Goal: Check status: Check status

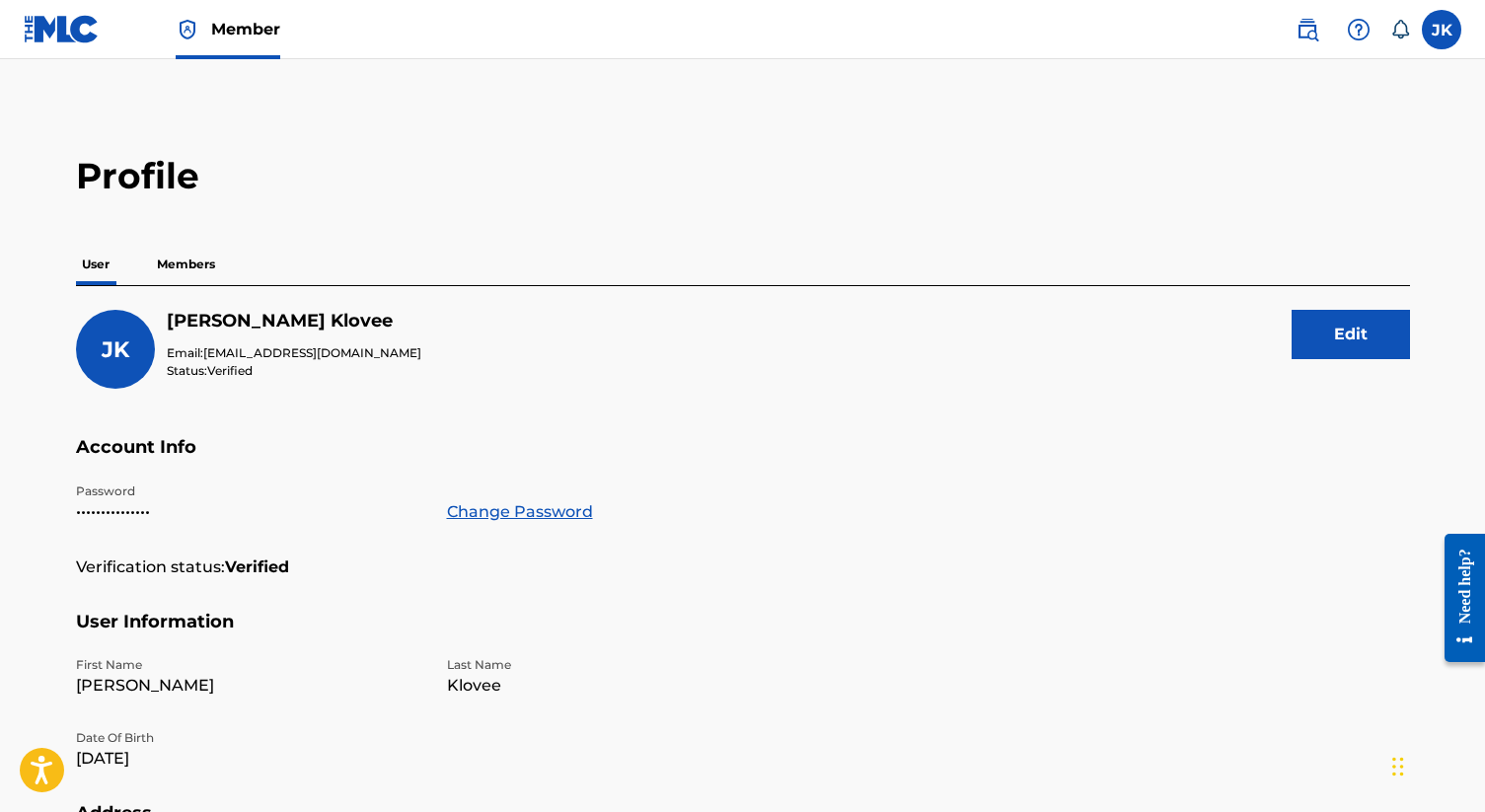
click at [67, 25] on img at bounding box center [62, 29] width 76 height 29
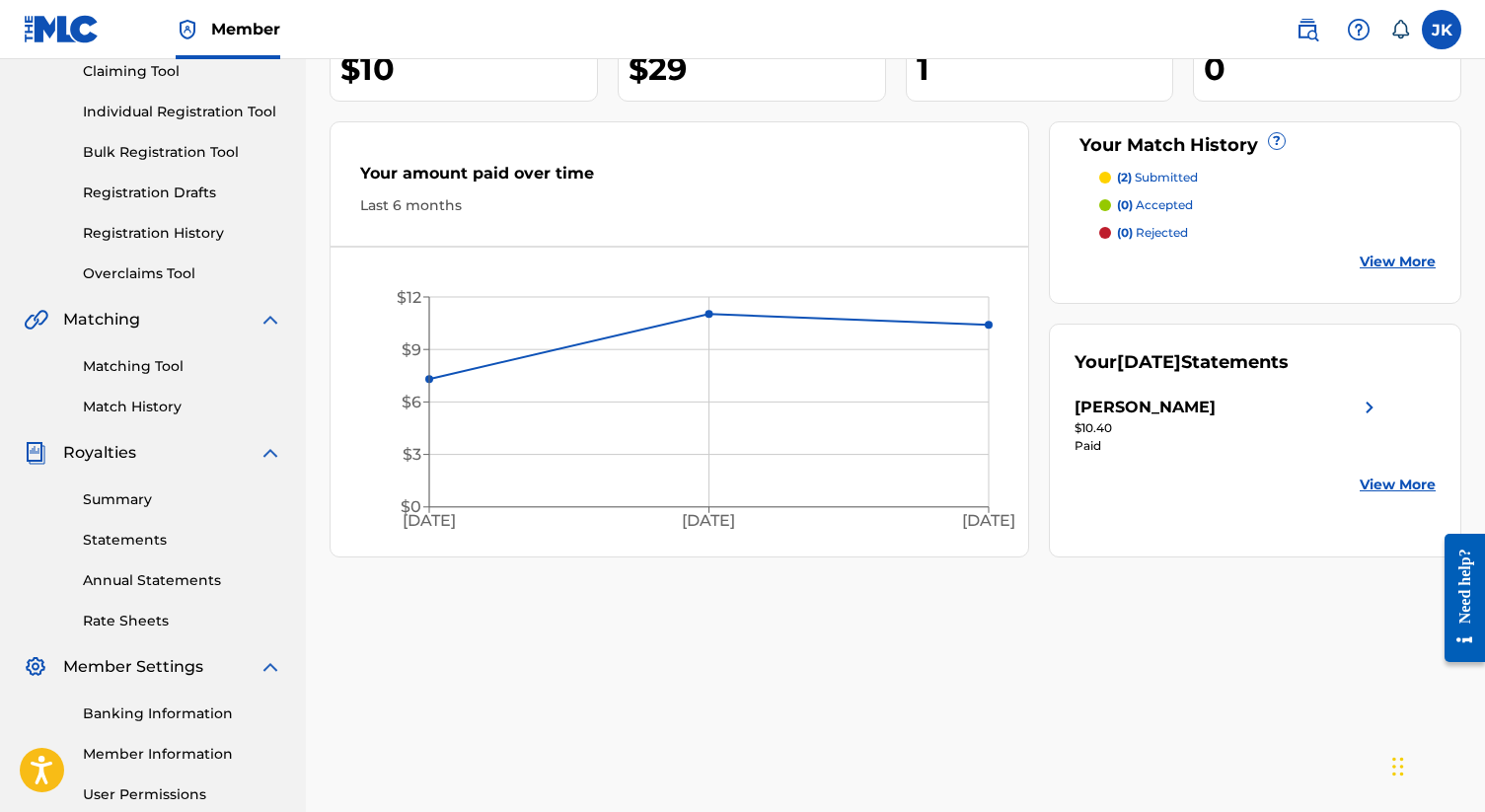
scroll to position [220, 0]
click at [157, 360] on link "Matching Tool" at bounding box center [183, 365] width 200 height 21
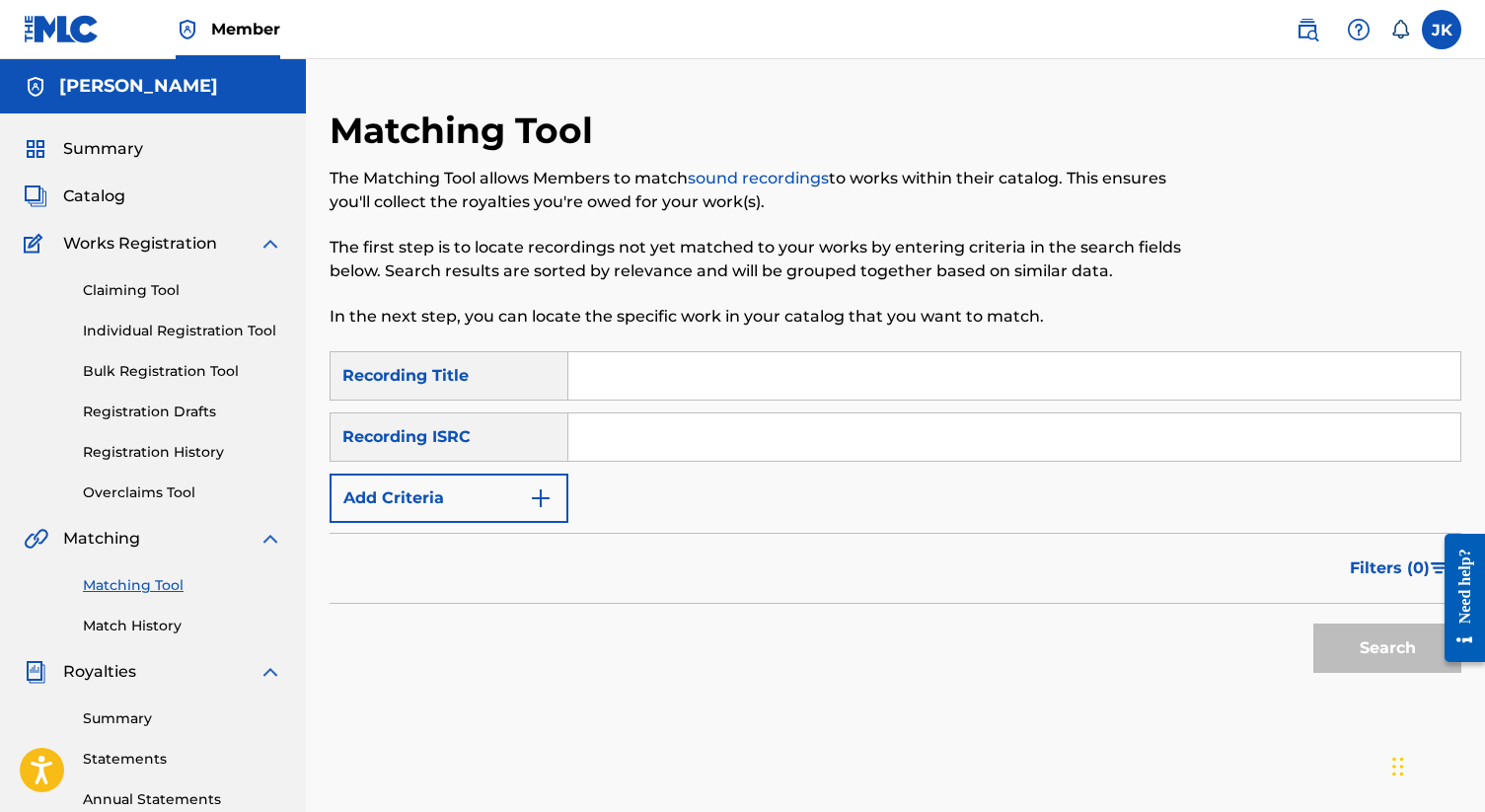
click at [114, 624] on link "Match History" at bounding box center [183, 625] width 200 height 21
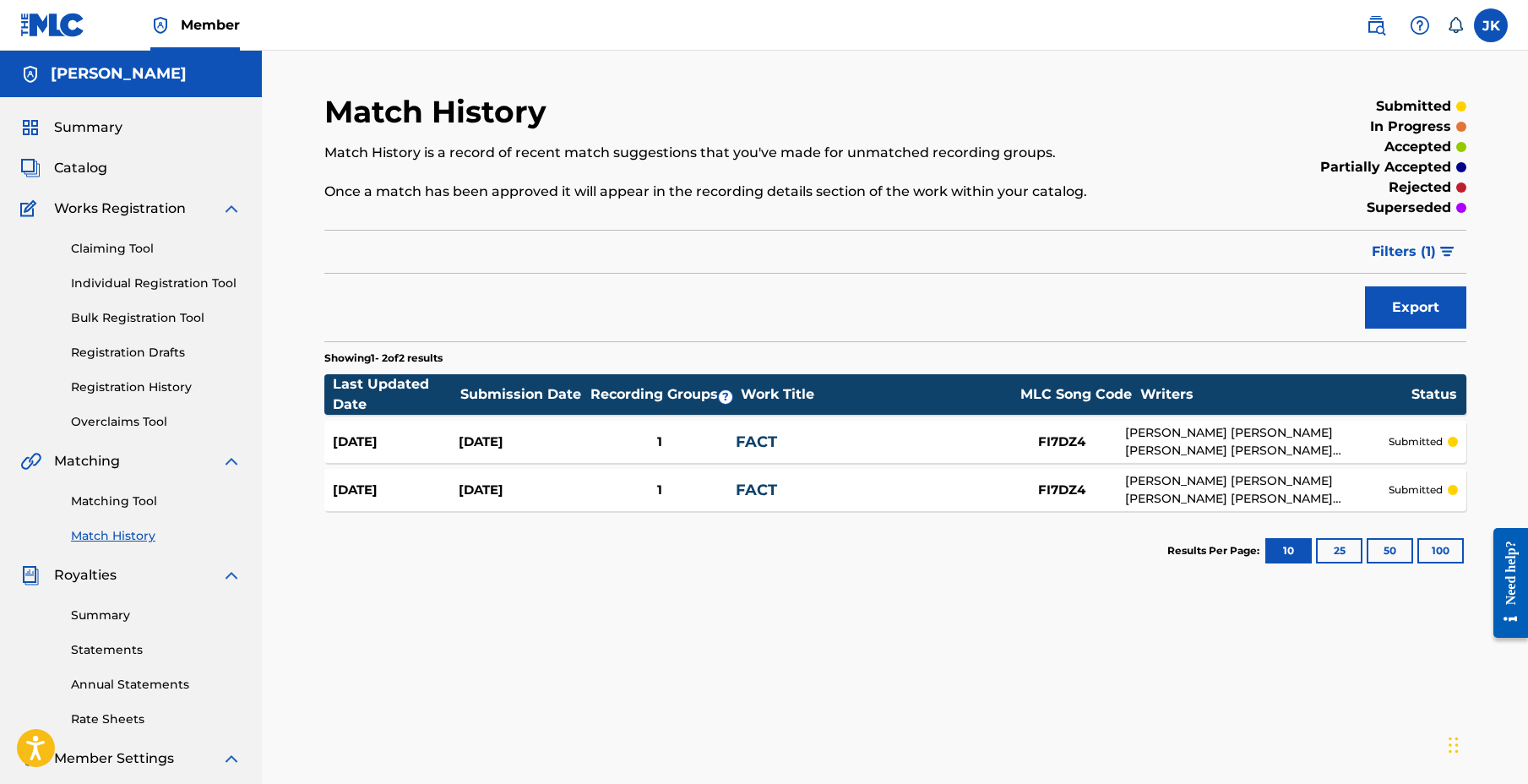
click at [1270, 566] on div "Need help?" at bounding box center [1510, 582] width 35 height 110
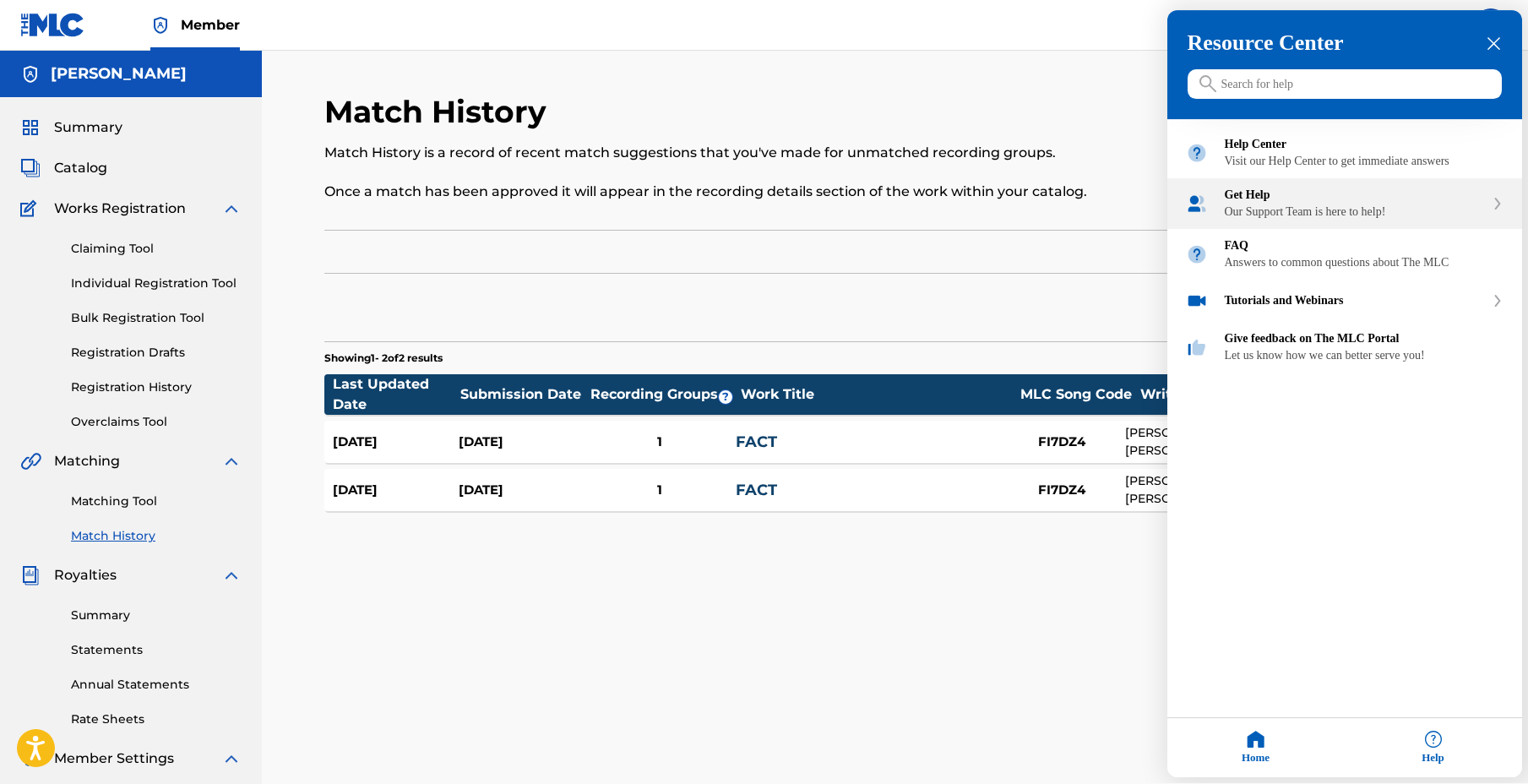
click at [1270, 202] on div "Get Help" at bounding box center [1355, 196] width 261 height 14
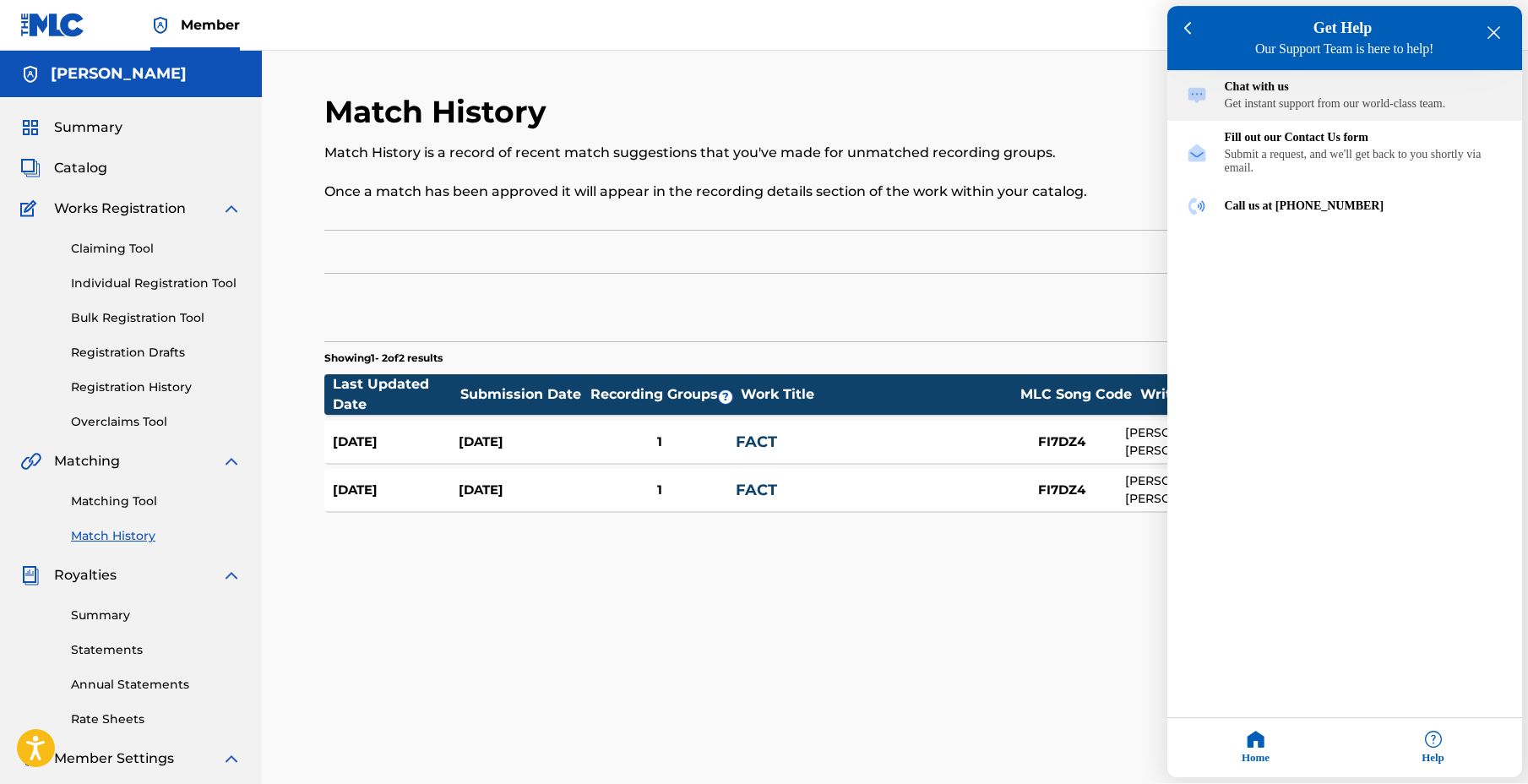
click at [1270, 105] on div "Get instant support from our world-class team." at bounding box center [1364, 105] width 278 height 14
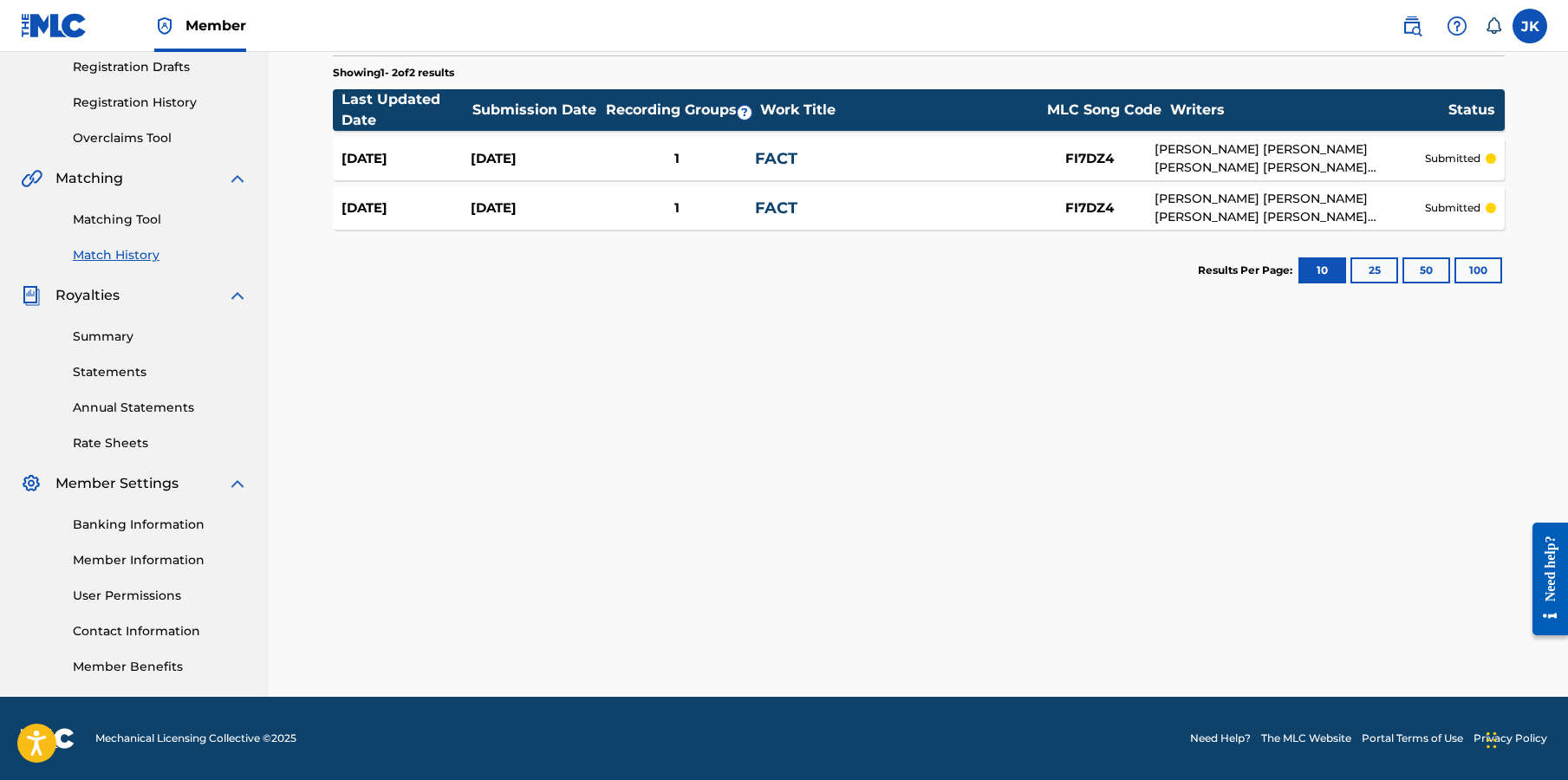
scroll to position [294, 0]
click at [768, 164] on link "FACT" at bounding box center [776, 159] width 42 height 19
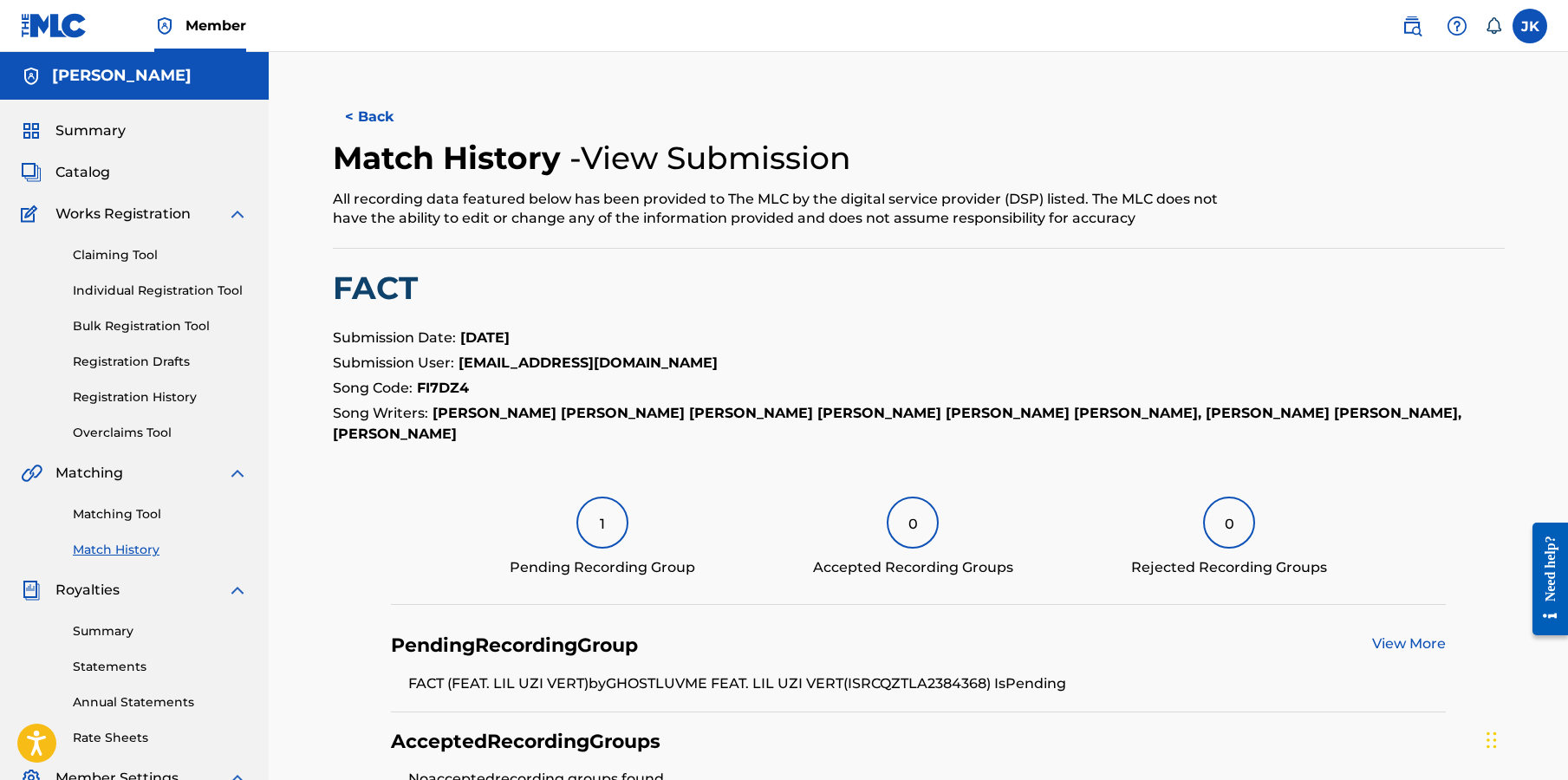
click at [124, 395] on link "Registration History" at bounding box center [160, 397] width 175 height 18
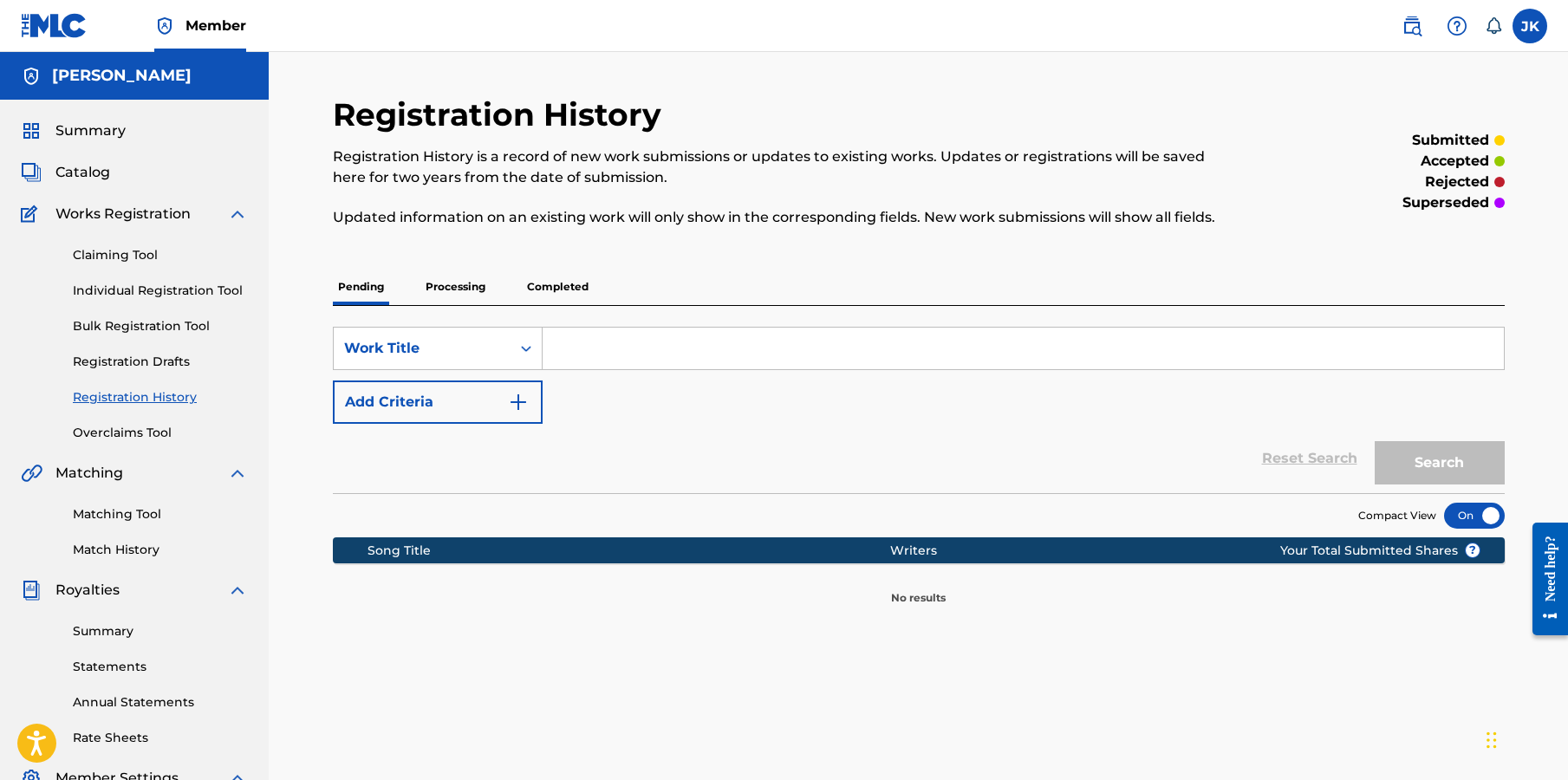
click at [467, 290] on p "Processing" at bounding box center [456, 287] width 70 height 37
click at [547, 278] on p "Completed" at bounding box center [557, 287] width 72 height 37
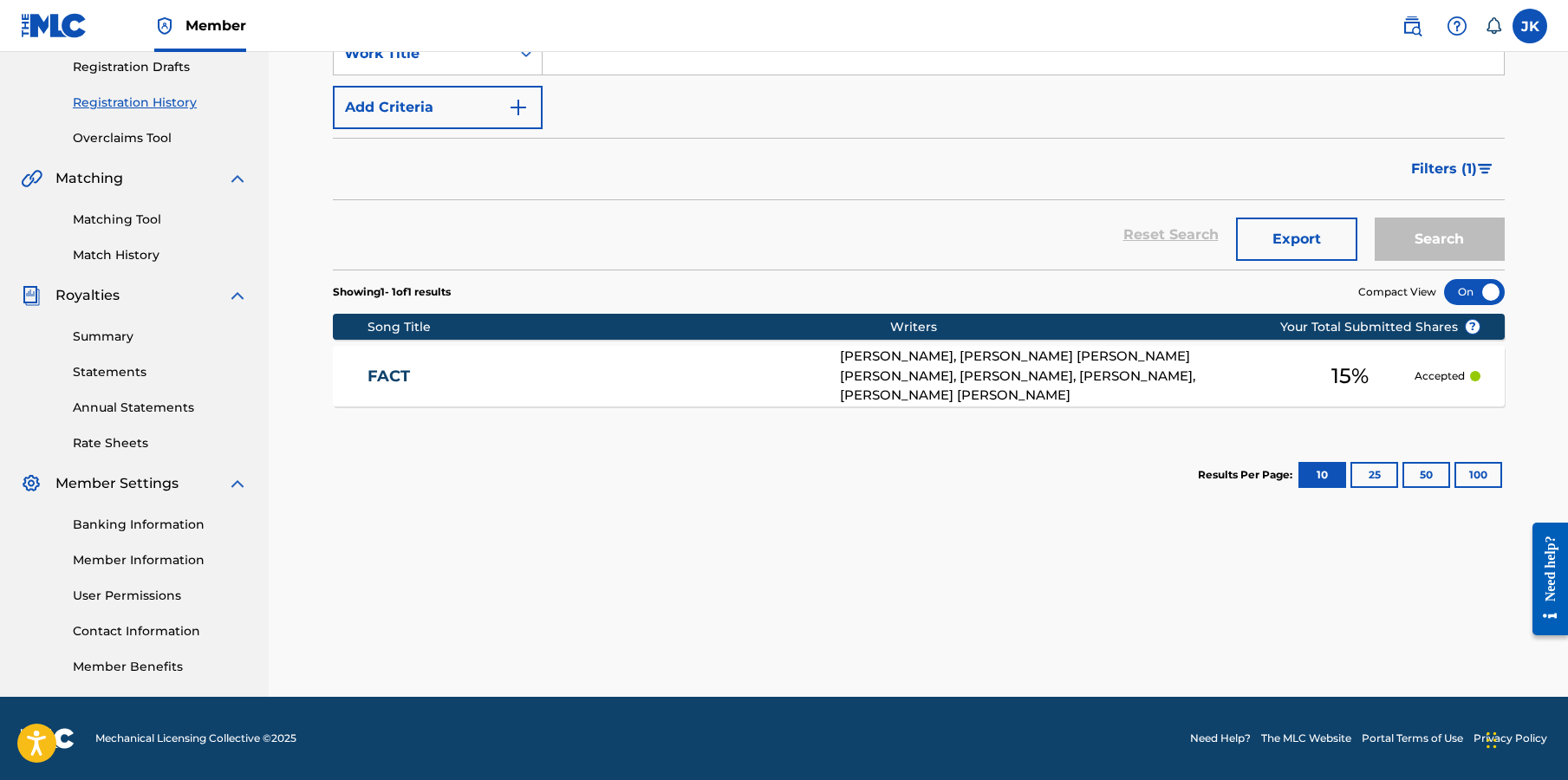
scroll to position [290, 0]
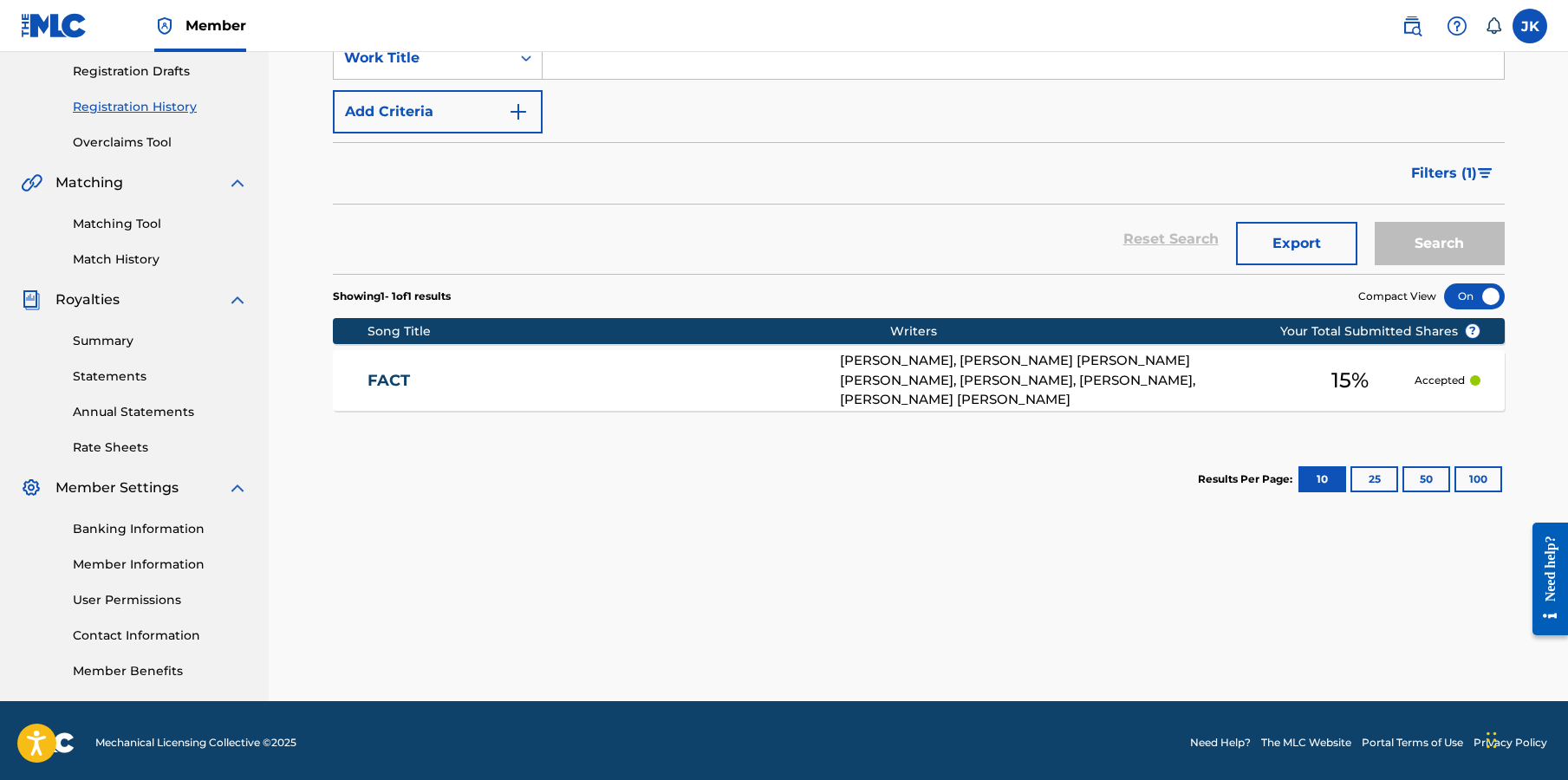
click at [850, 401] on div "SYMERE WOODS, DANNY LEE JR SNODGRASS, BRANDON TERRELL VEAL, JAVIER MERCADO, JOH…" at bounding box center [1062, 379] width 445 height 59
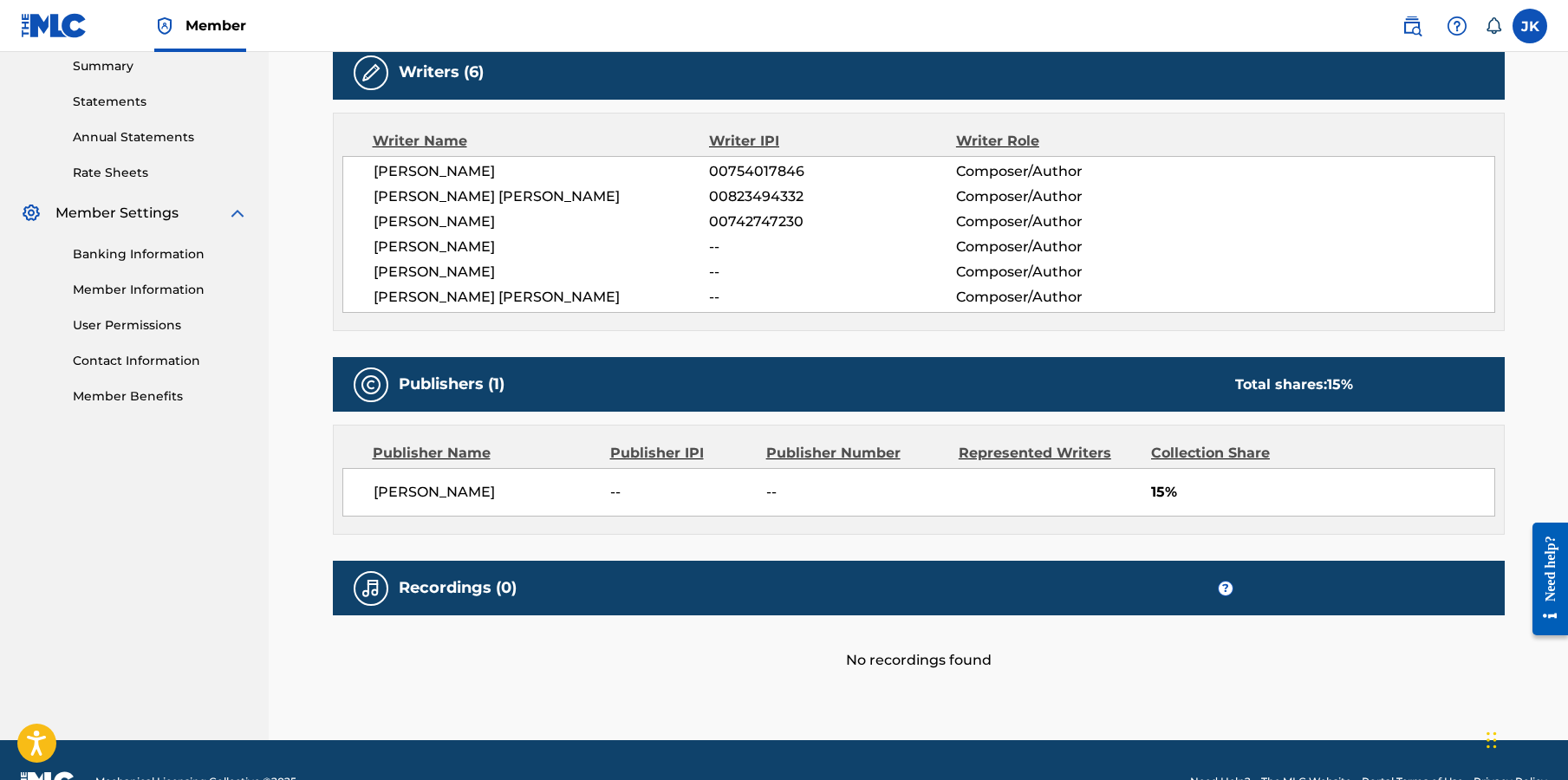
scroll to position [564, 0]
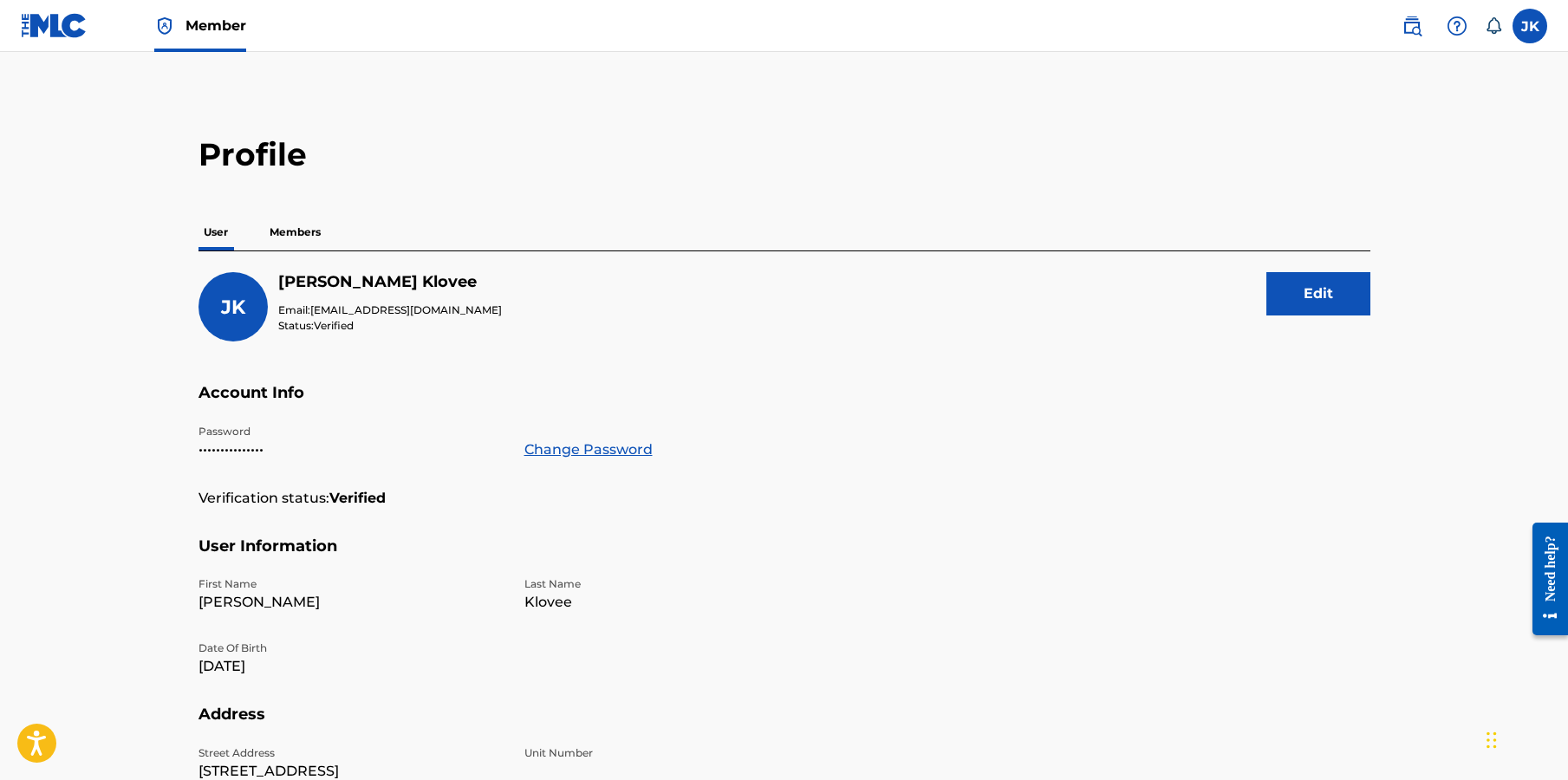
click at [161, 27] on img at bounding box center [165, 26] width 21 height 21
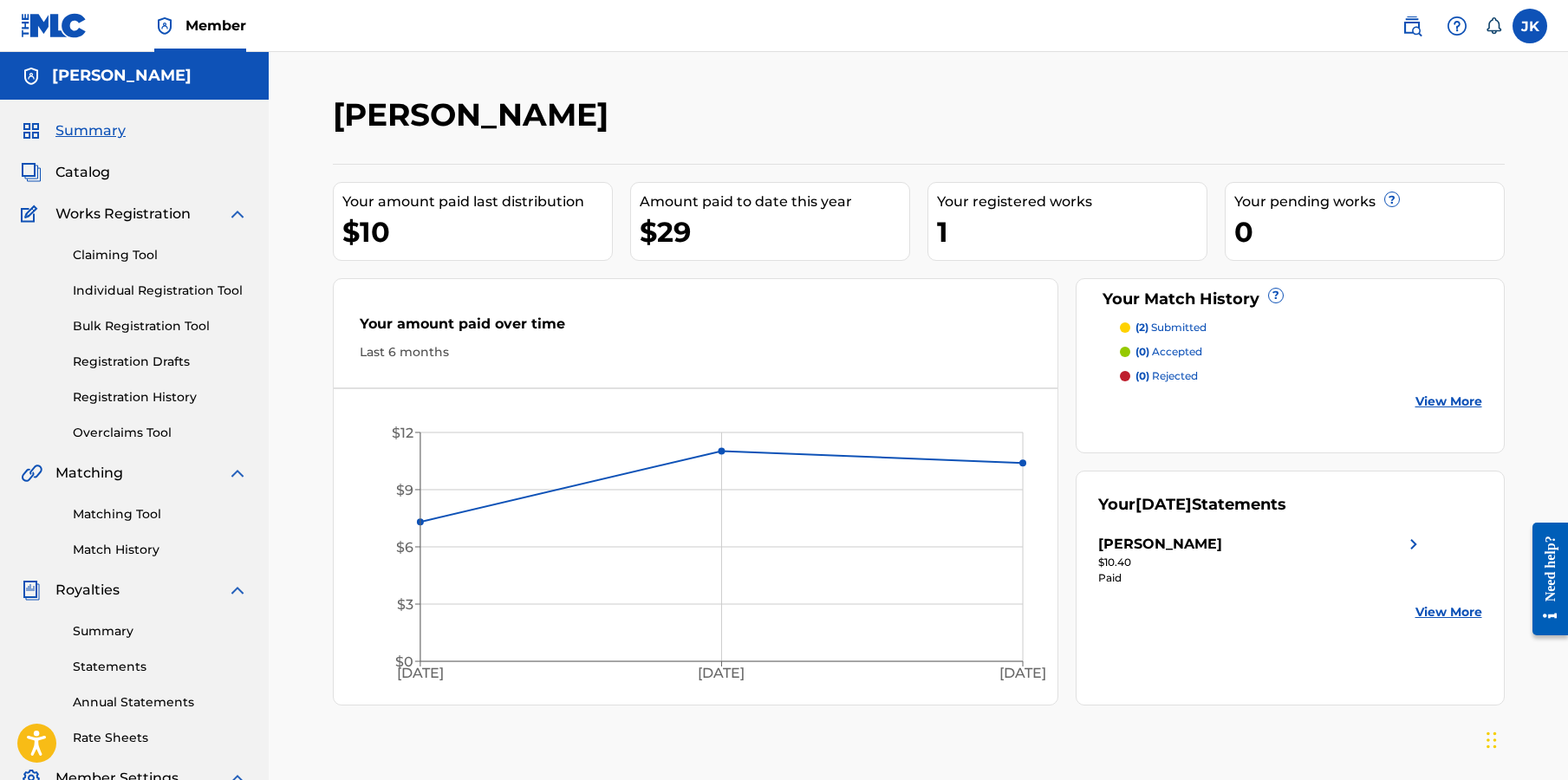
click at [96, 210] on span "Works Registration" at bounding box center [123, 214] width 135 height 21
click at [141, 395] on link "Registration History" at bounding box center [160, 397] width 175 height 18
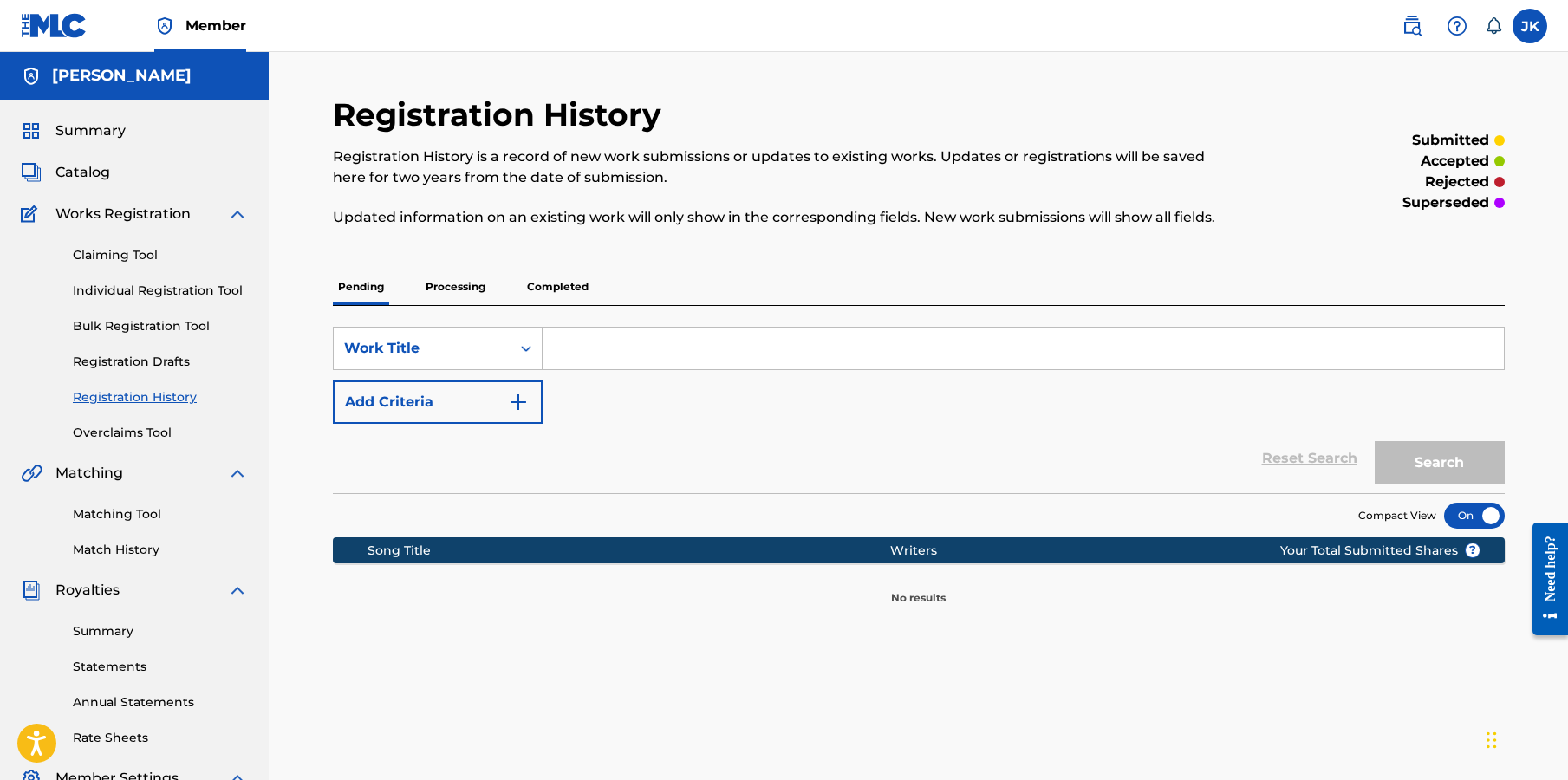
click at [571, 292] on p "Completed" at bounding box center [557, 287] width 72 height 37
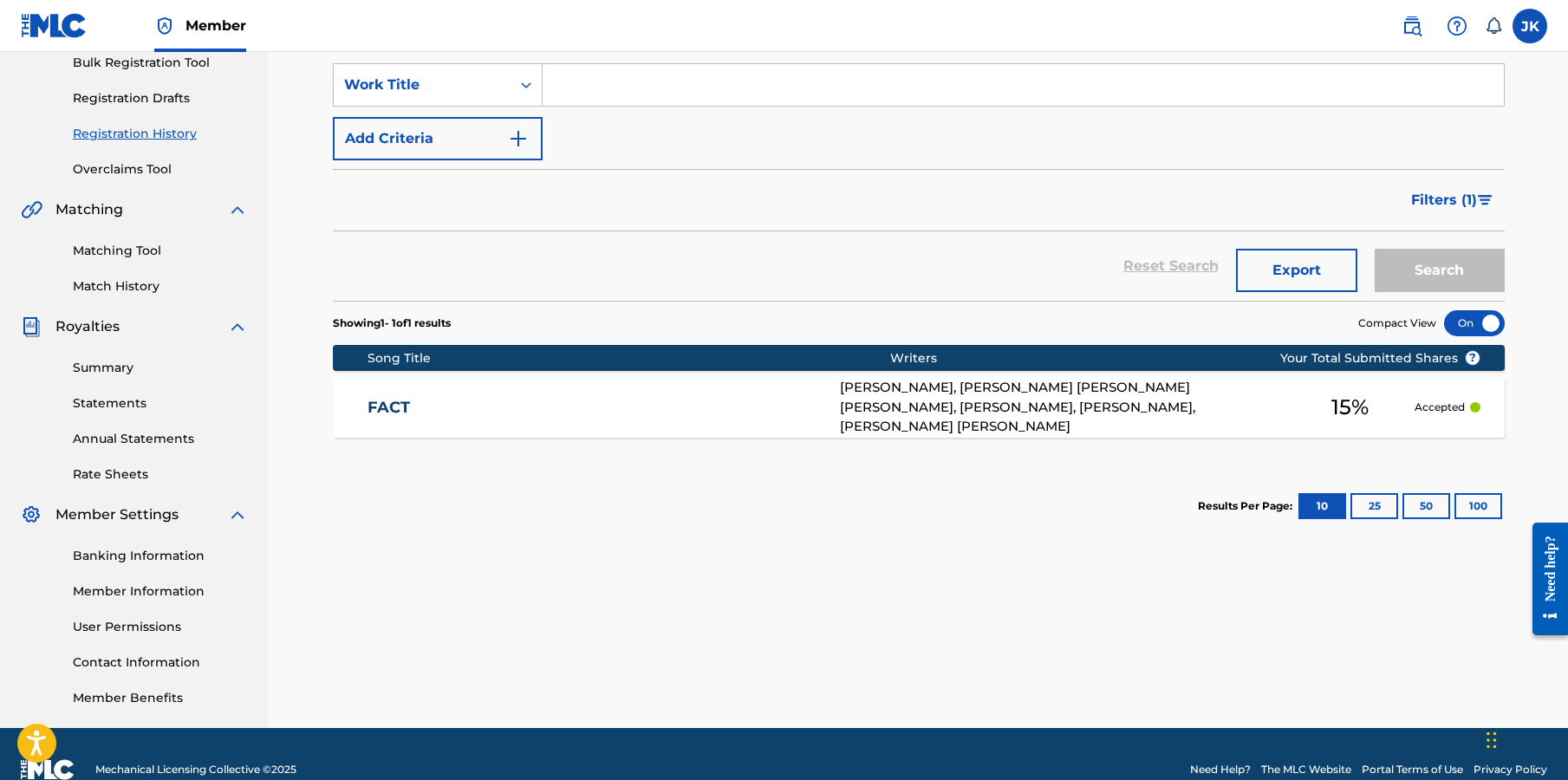
scroll to position [294, 0]
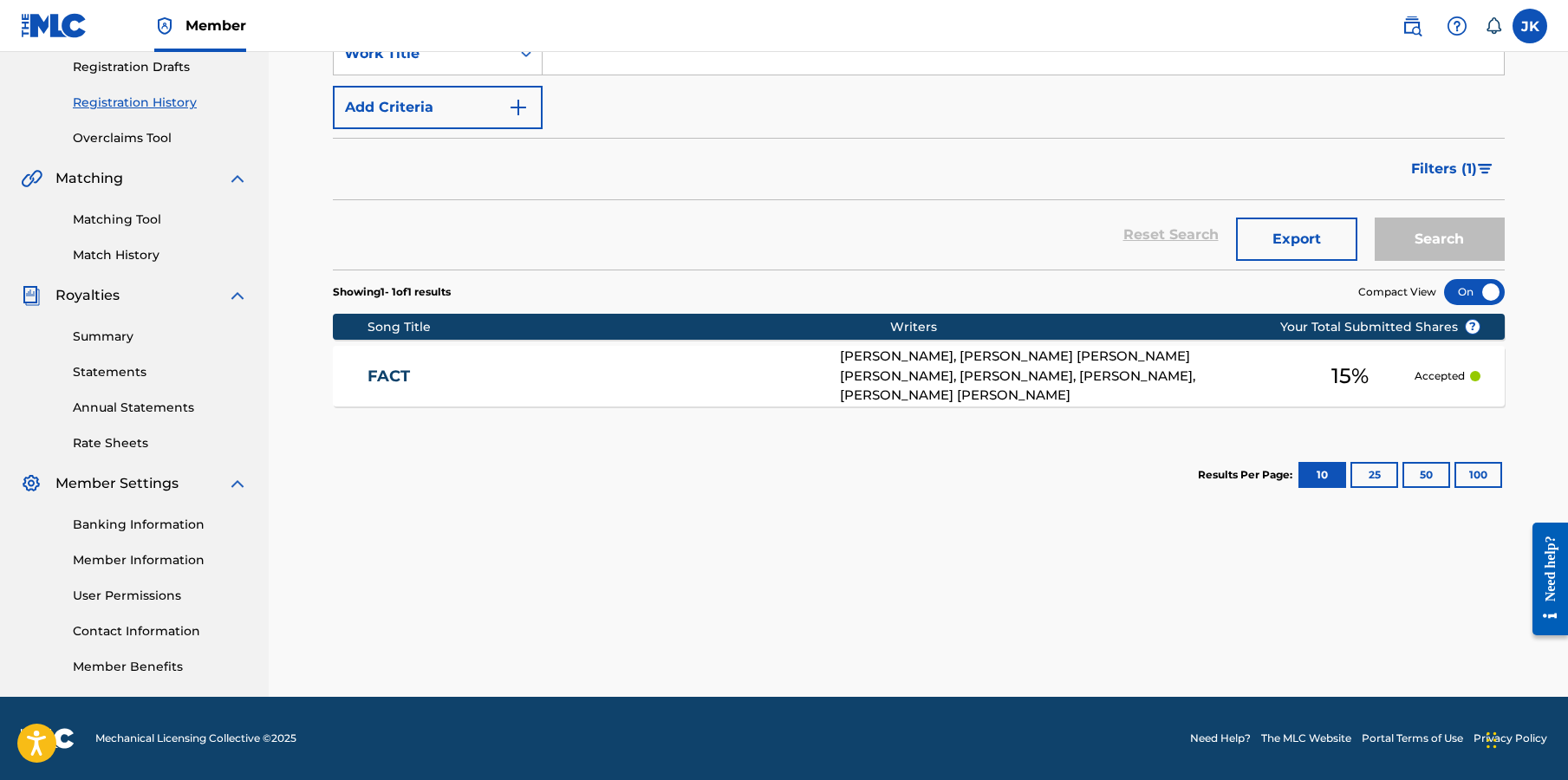
click at [890, 415] on div "Showing 1 - 1 of 1 results Compact View Song Title Writers ? Your Total Submitt…" at bounding box center [919, 393] width 1172 height 246
click at [800, 378] on link "FACT" at bounding box center [592, 376] width 449 height 20
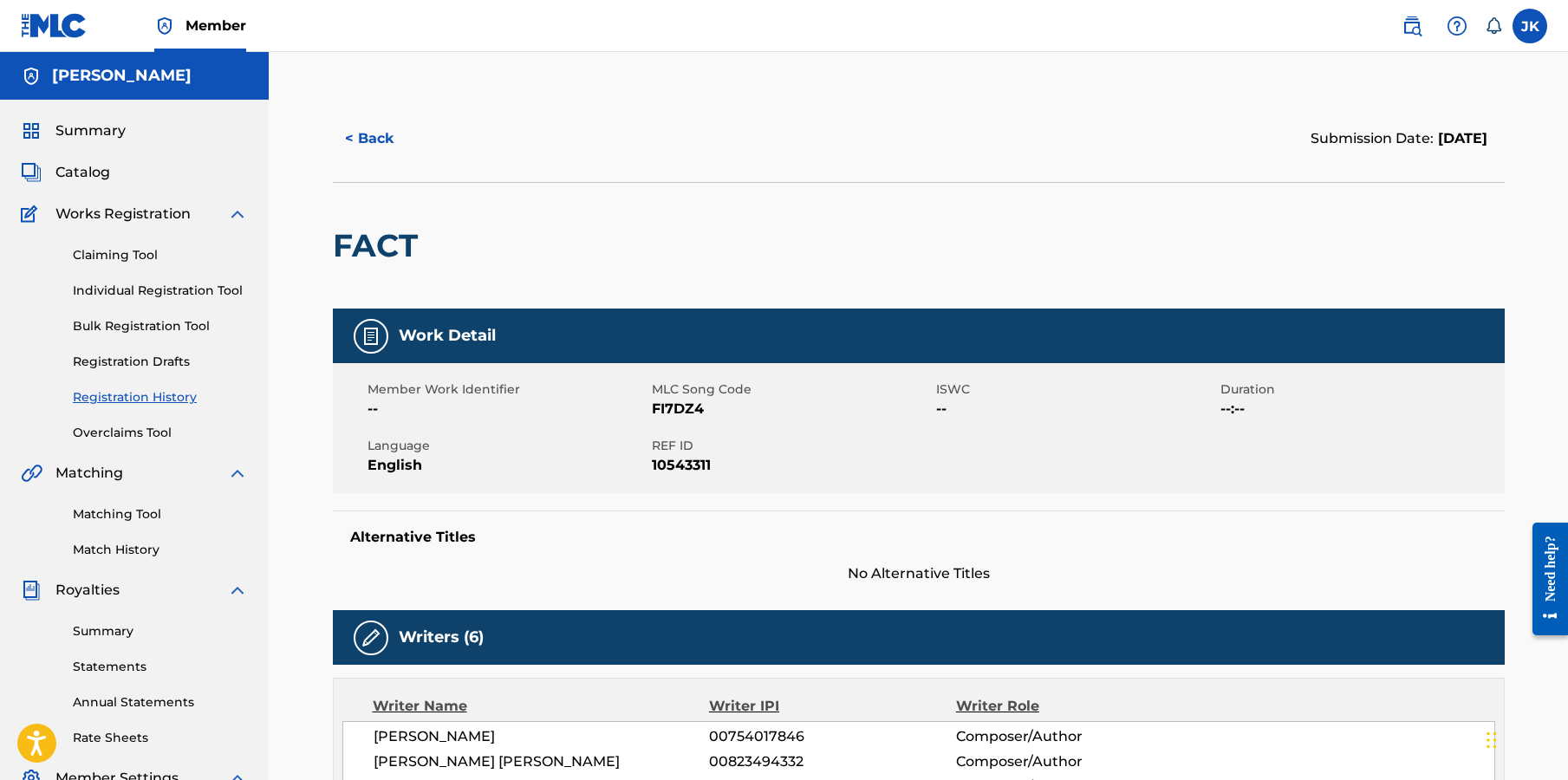
scroll to position [294, 0]
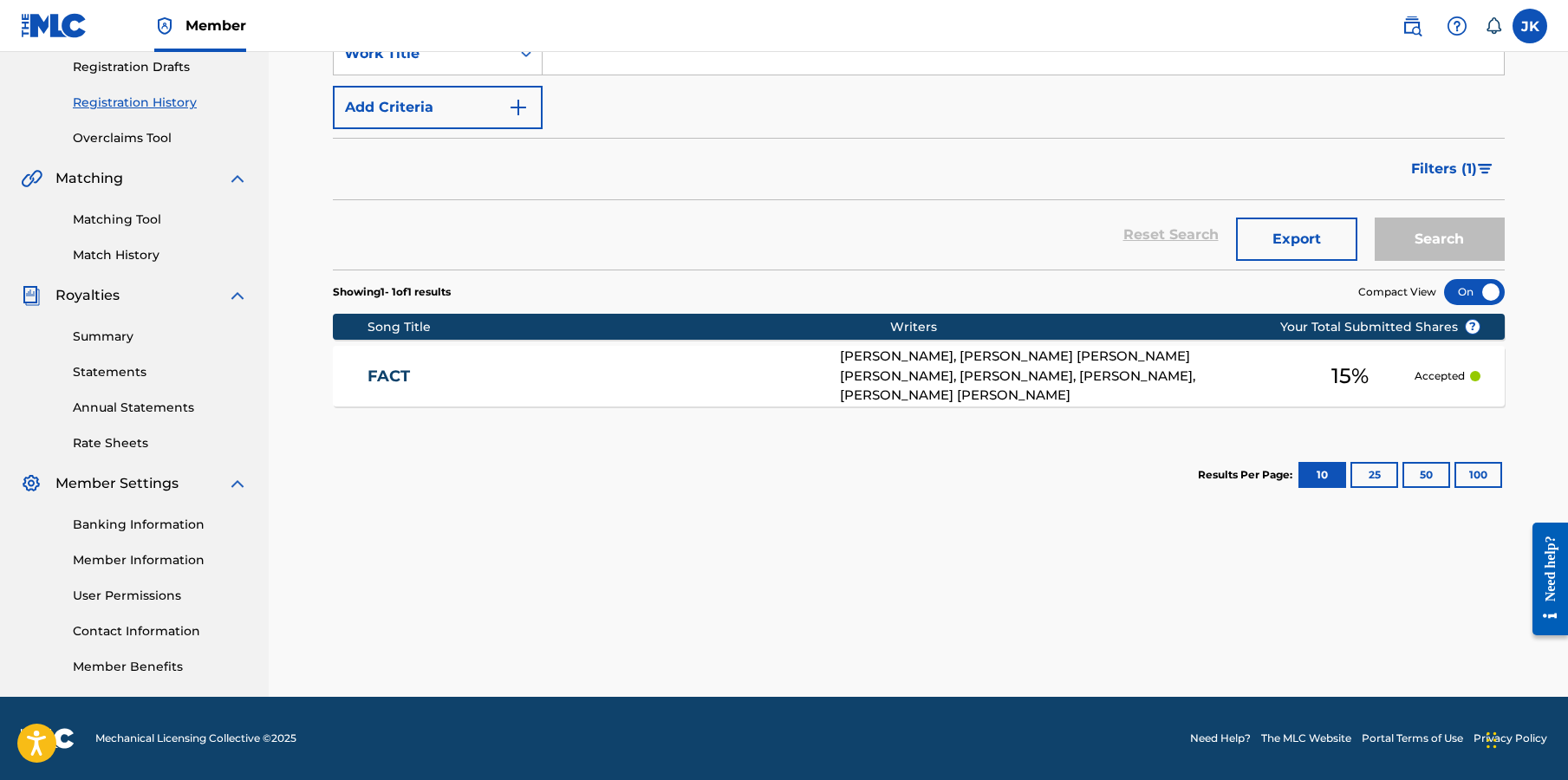
click at [131, 253] on link "Match History" at bounding box center [160, 255] width 175 height 18
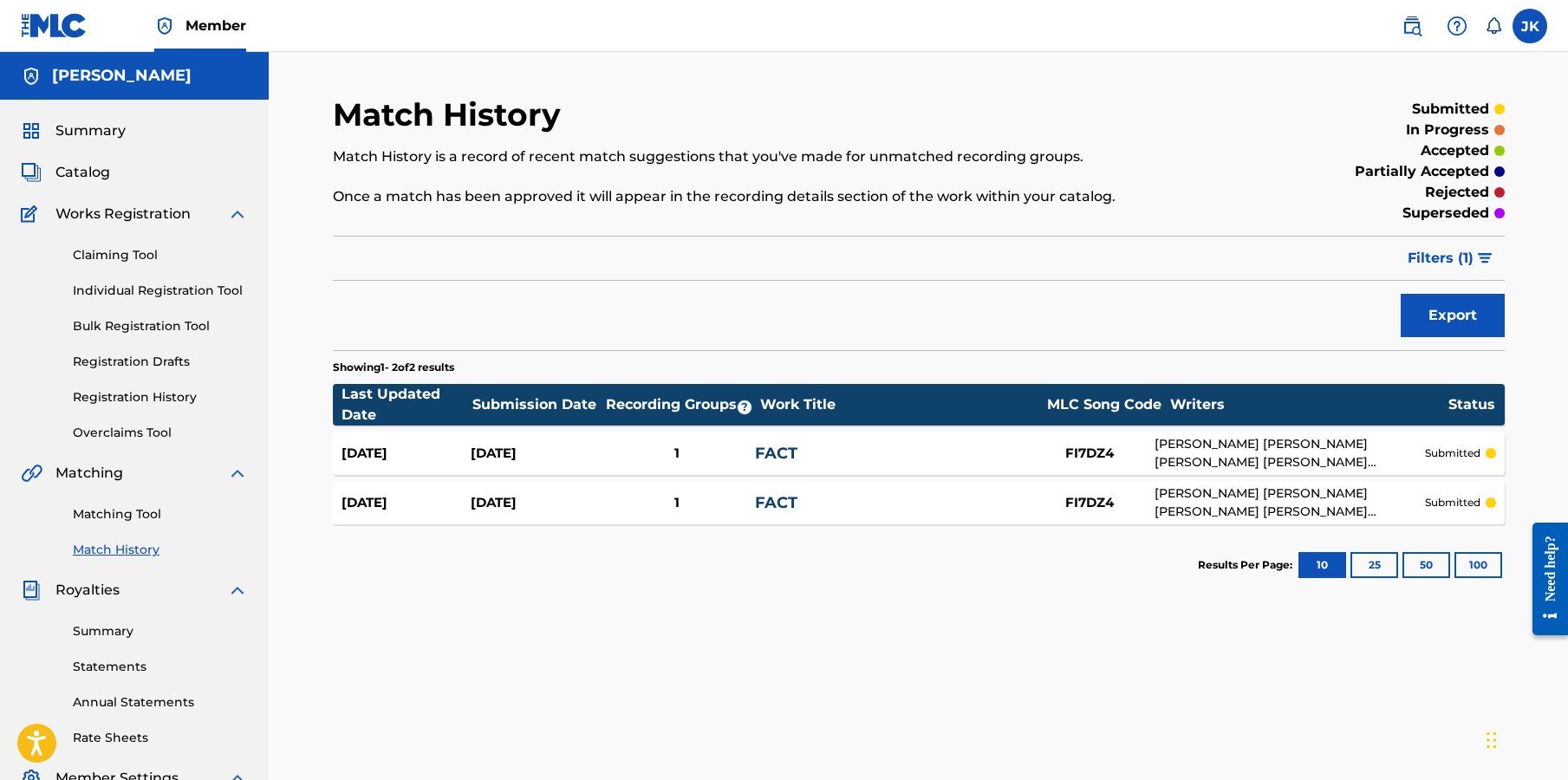
click at [1026, 430] on section "Last Updated Date Submission Date Recording Groups ? Work Title MLC Song Code W…" at bounding box center [919, 450] width 1172 height 149
click at [1025, 436] on div "Aug 26, 2025 Jun 28, 2025 1 FACT FI7DZ4 BRANDON TERRELL VEAL, DANNY LEE JR SNOD…" at bounding box center [919, 452] width 1172 height 43
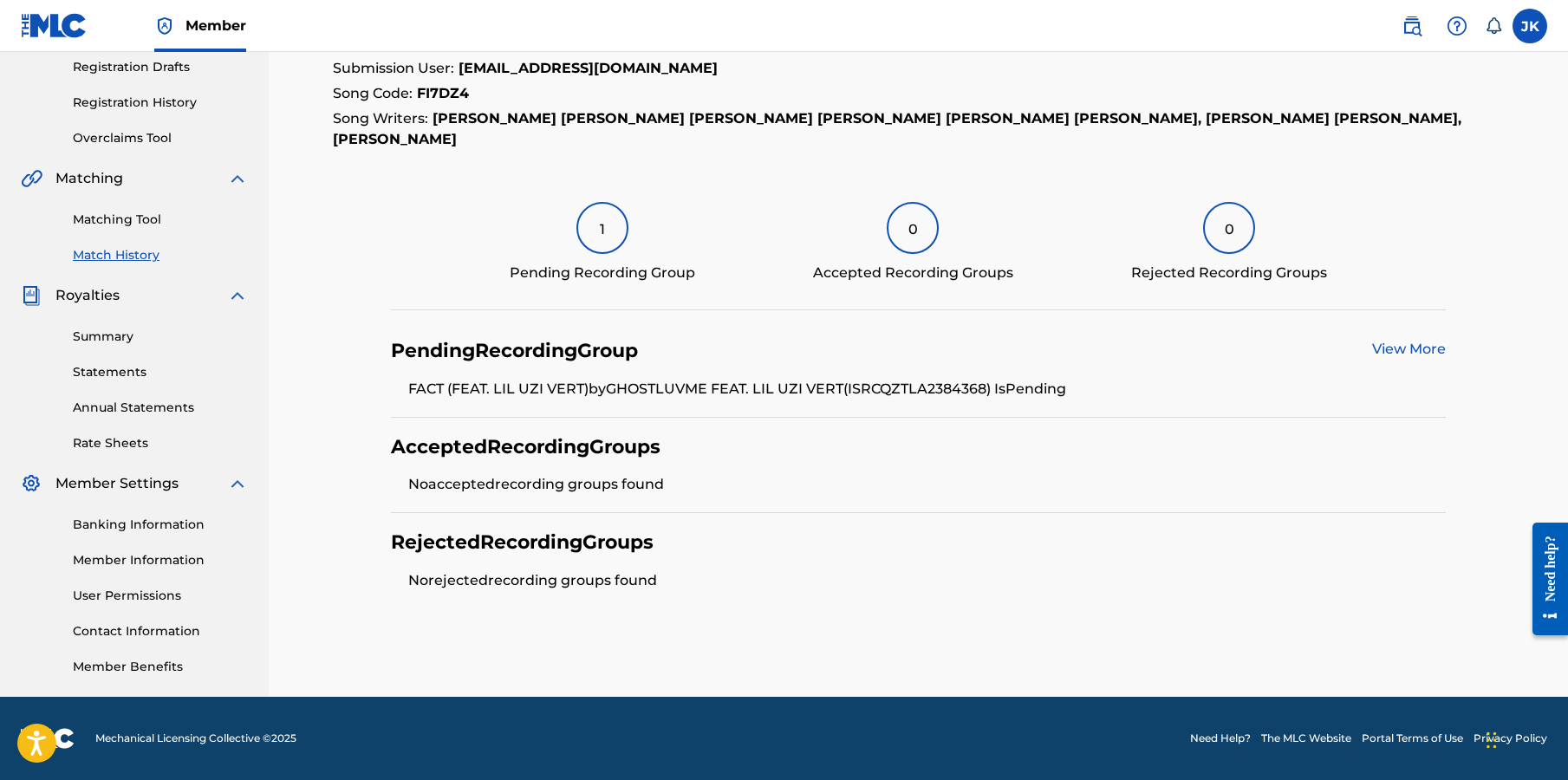
scroll to position [294, 0]
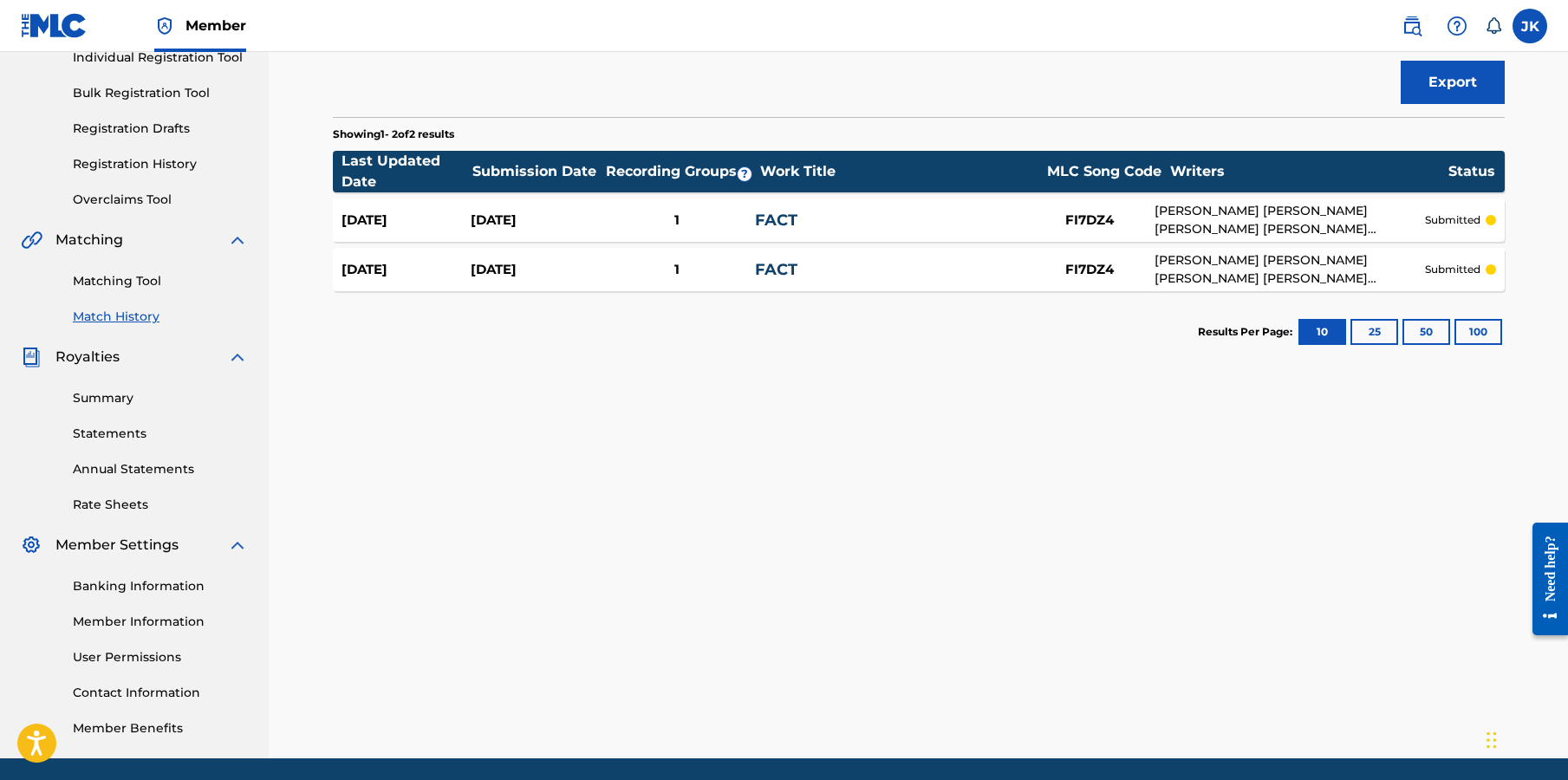
scroll to position [213, 0]
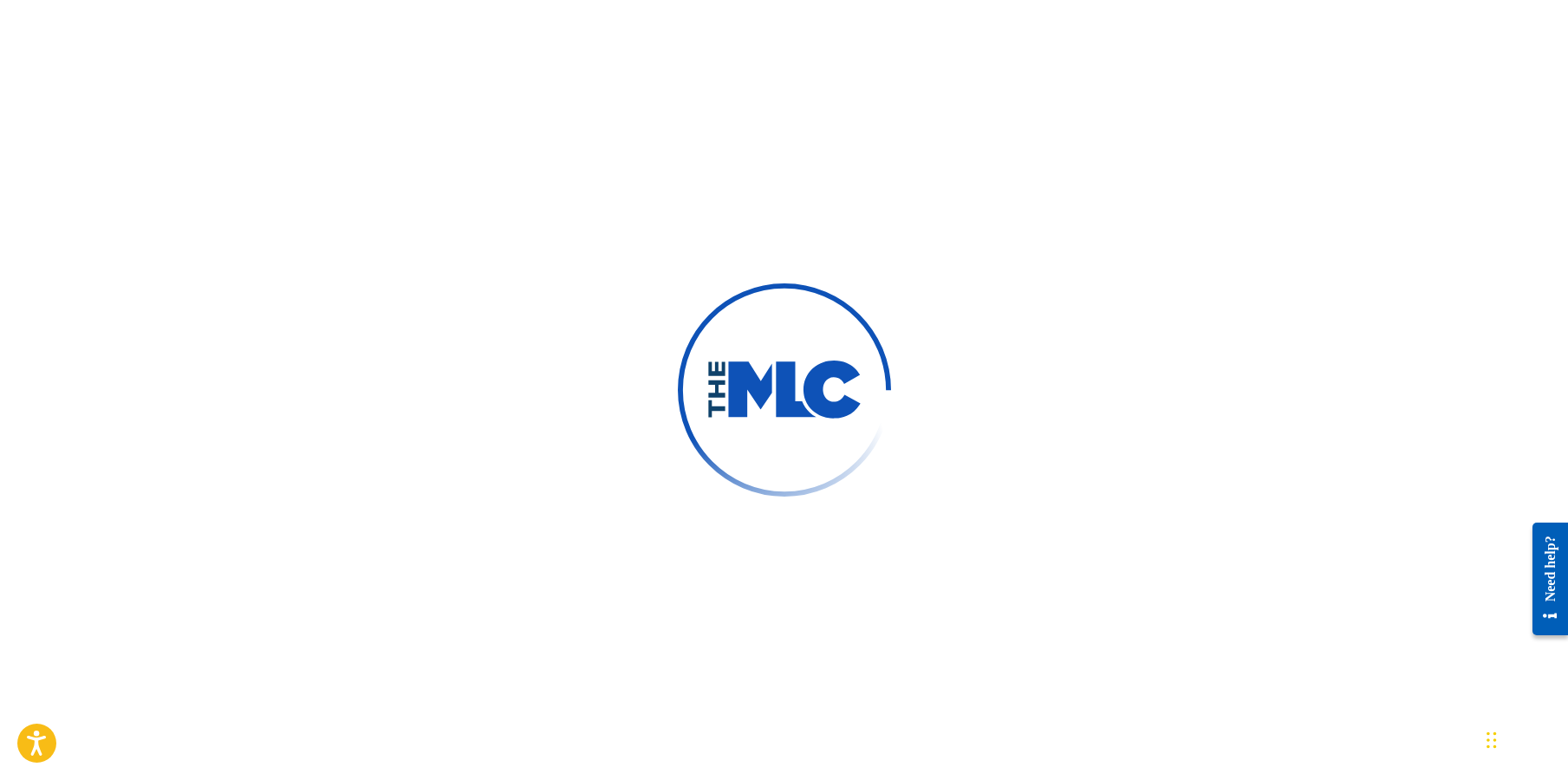
scroll to position [624, 0]
